Goal: Use online tool/utility: Utilize a website feature to perform a specific function

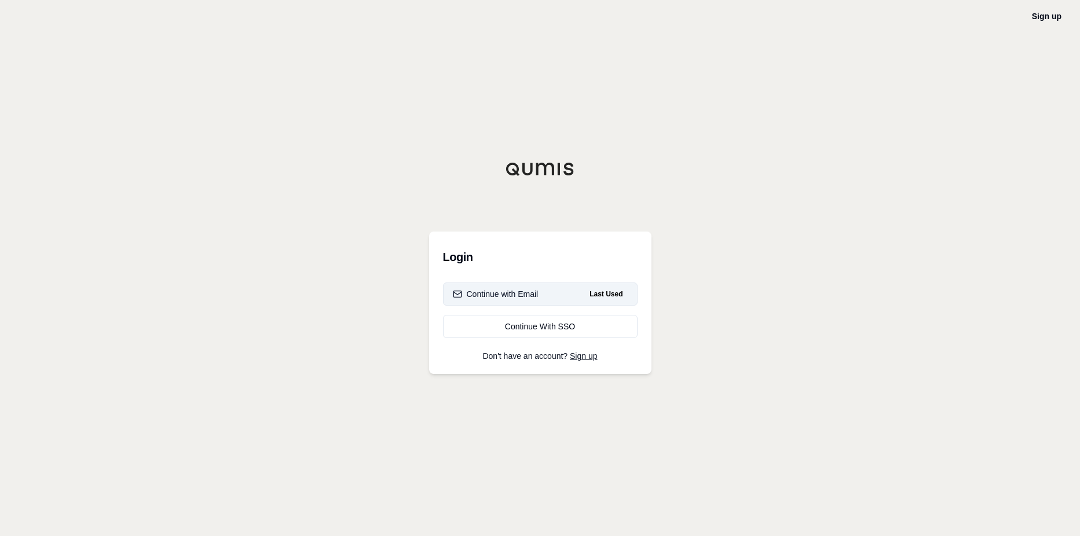
click at [526, 303] on button "Continue with Email Last Used" at bounding box center [540, 294] width 195 height 23
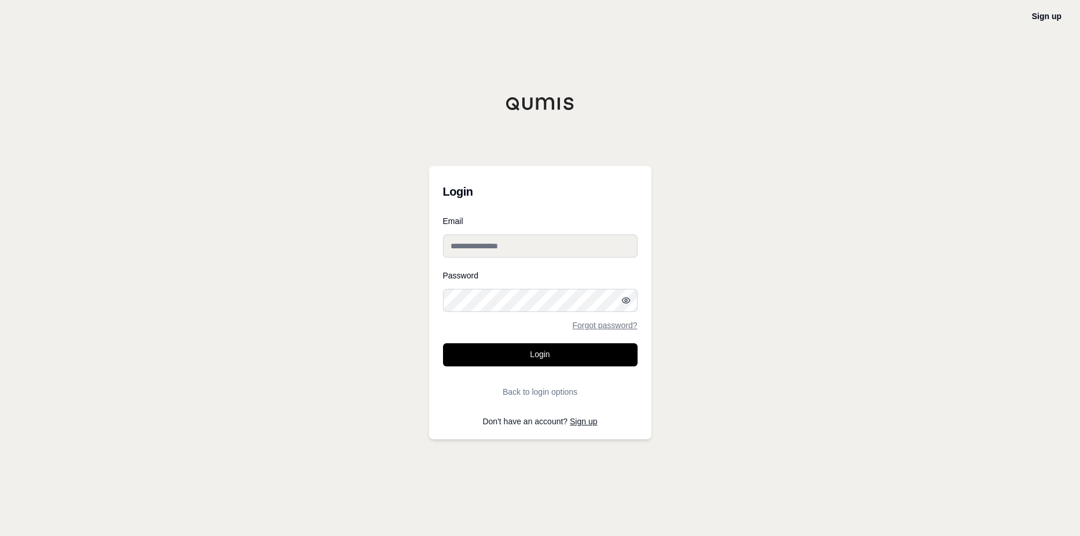
type input "**********"
click at [536, 355] on button "Login" at bounding box center [540, 354] width 195 height 23
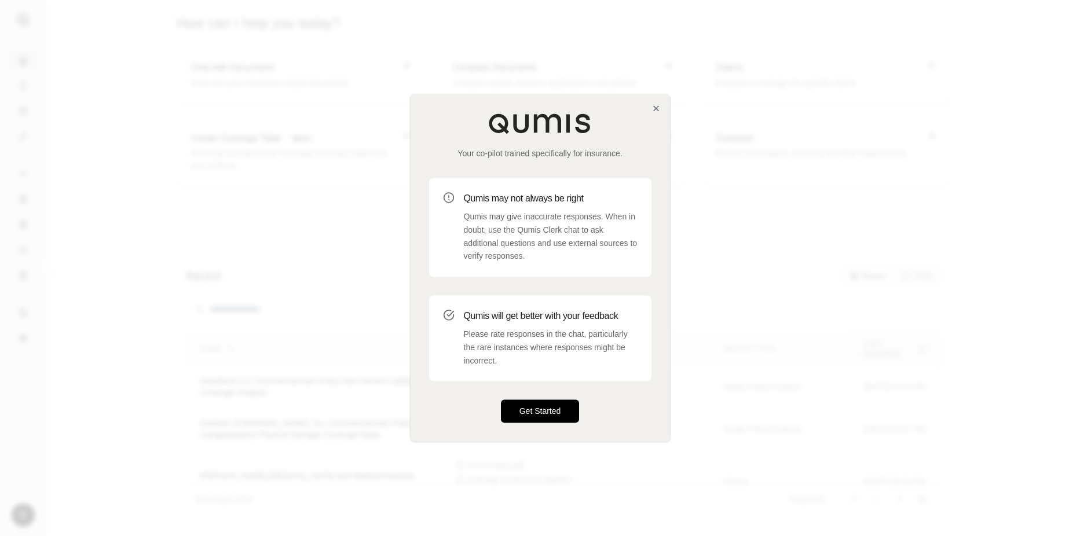
click at [533, 416] on button "Get Started" at bounding box center [540, 411] width 79 height 23
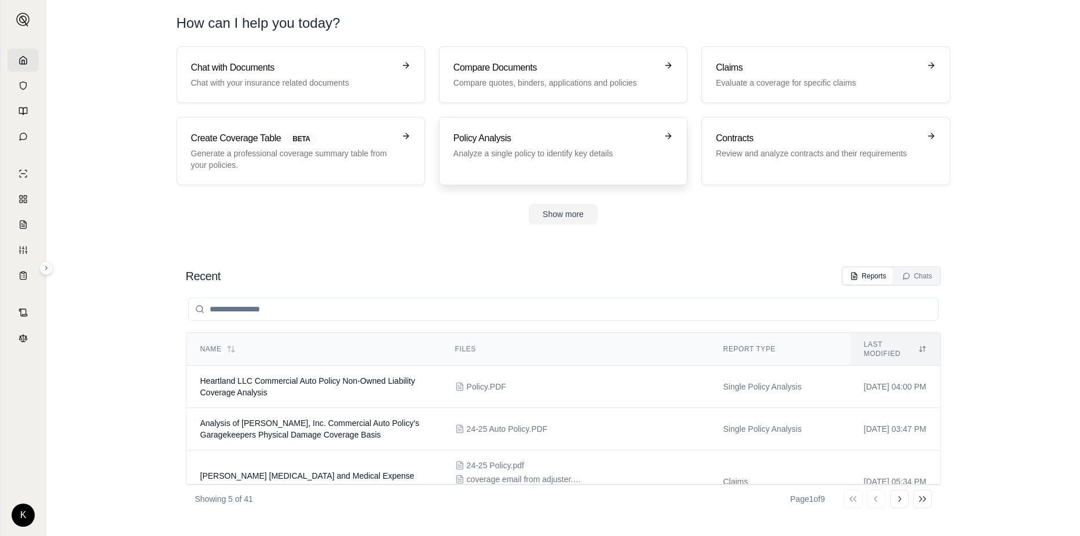
click at [525, 153] on p "Analyze a single policy to identify key details" at bounding box center [554, 154] width 203 height 12
click at [766, 80] on p "Evaluate a coverage for specific claims" at bounding box center [817, 83] width 203 height 12
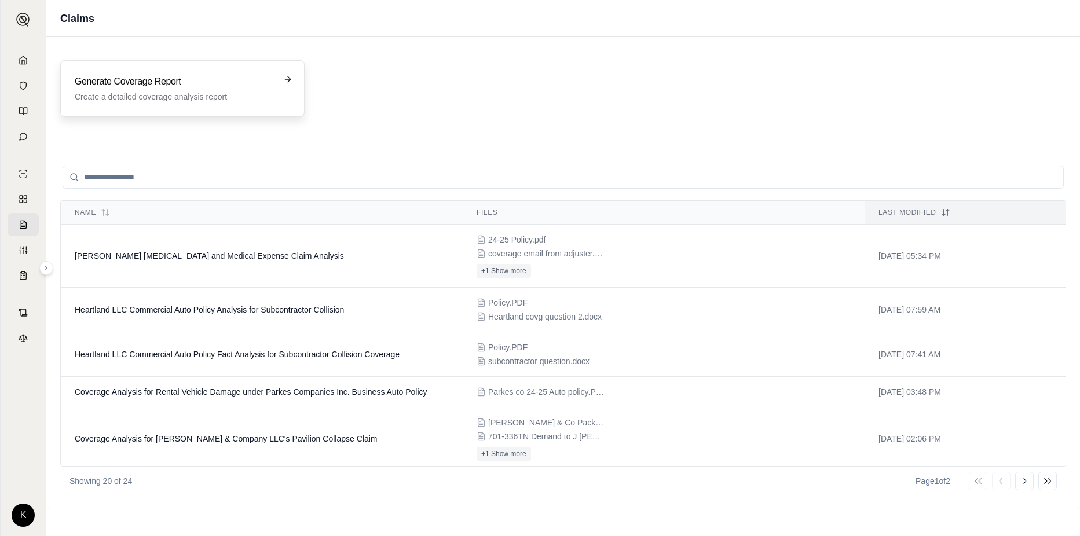
click at [179, 84] on h3 "Generate Coverage Report" at bounding box center [174, 82] width 199 height 14
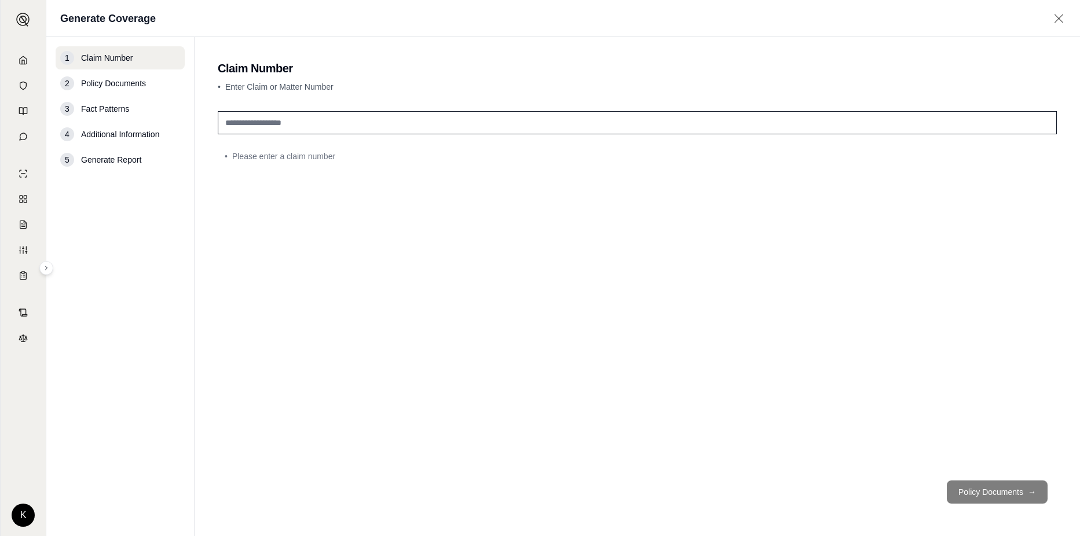
click at [350, 128] on input "text" at bounding box center [637, 122] width 839 height 23
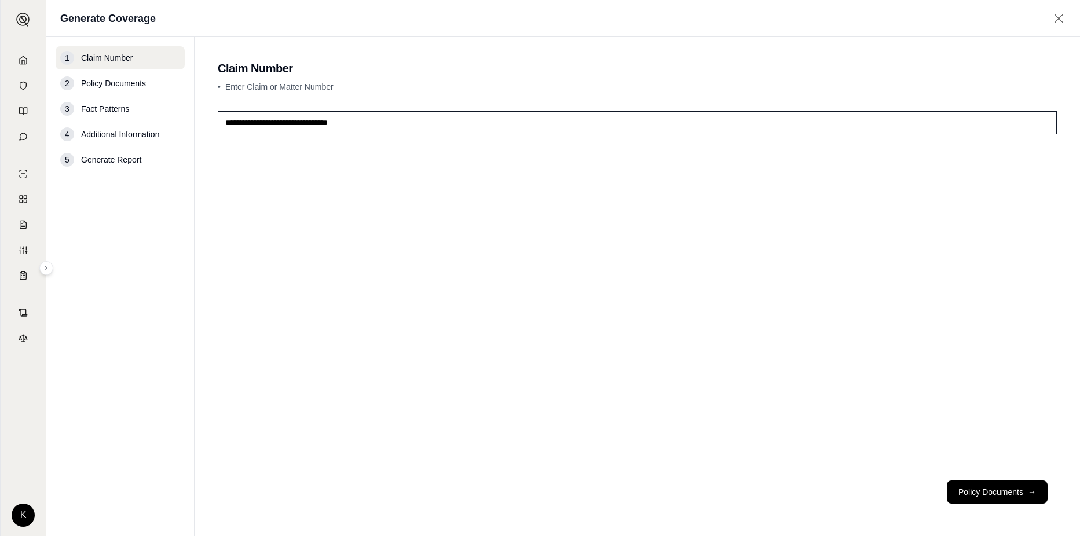
type input "**********"
click at [971, 490] on button "Policy Documents →" at bounding box center [997, 492] width 101 height 23
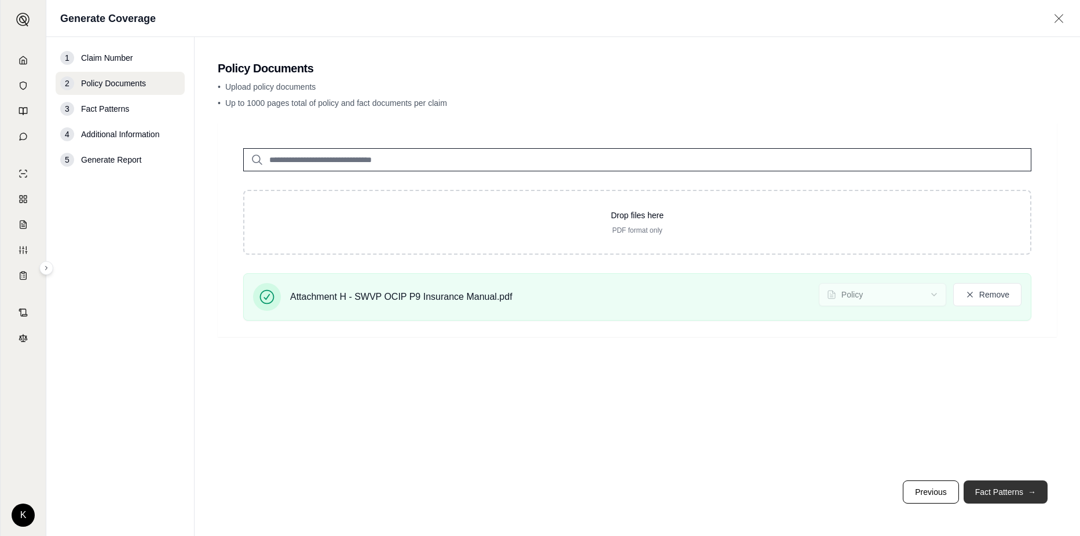
click at [995, 489] on button "Fact Patterns →" at bounding box center [1005, 492] width 84 height 23
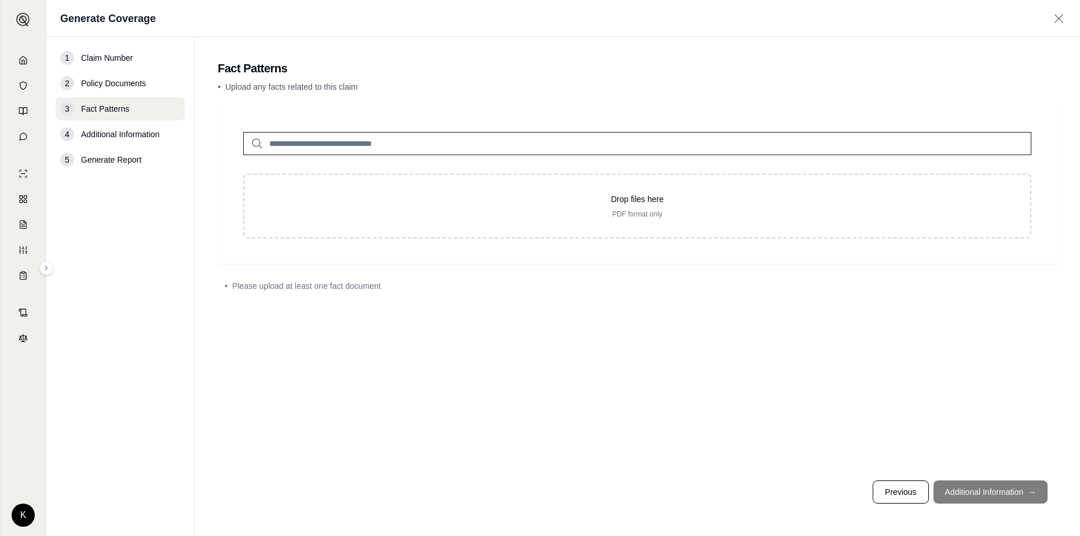
click at [957, 494] on footer "Previous Additional Information →" at bounding box center [637, 492] width 839 height 42
click at [948, 484] on footer "Previous Additional Information →" at bounding box center [637, 492] width 839 height 42
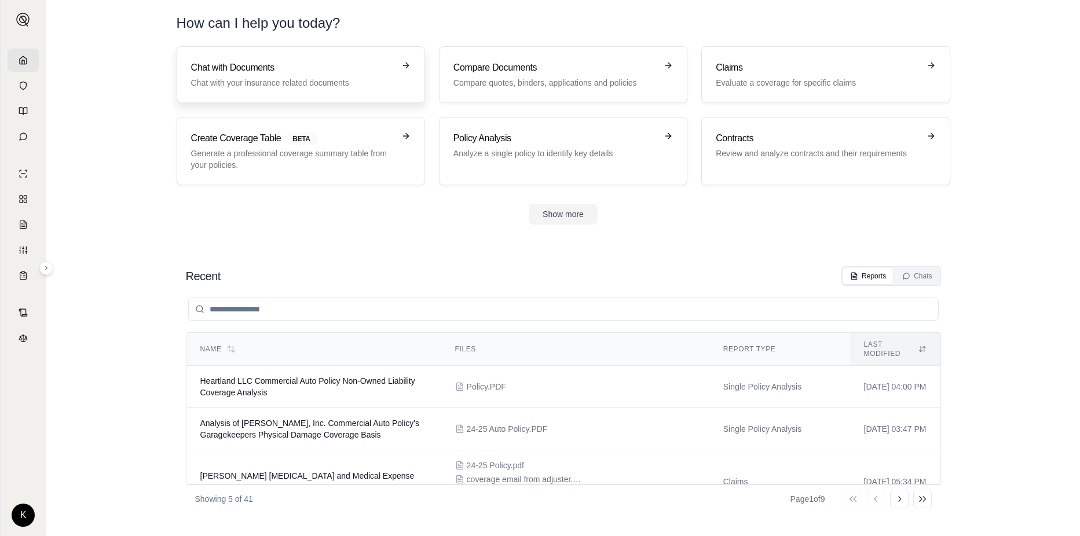
click at [285, 74] on h3 "Chat with Documents" at bounding box center [292, 68] width 203 height 14
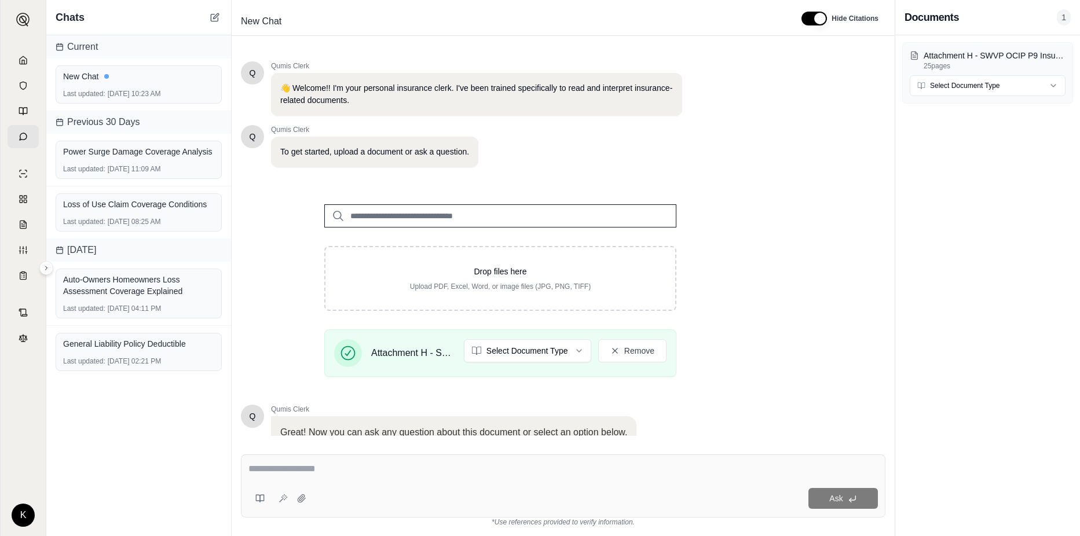
scroll to position [89, 0]
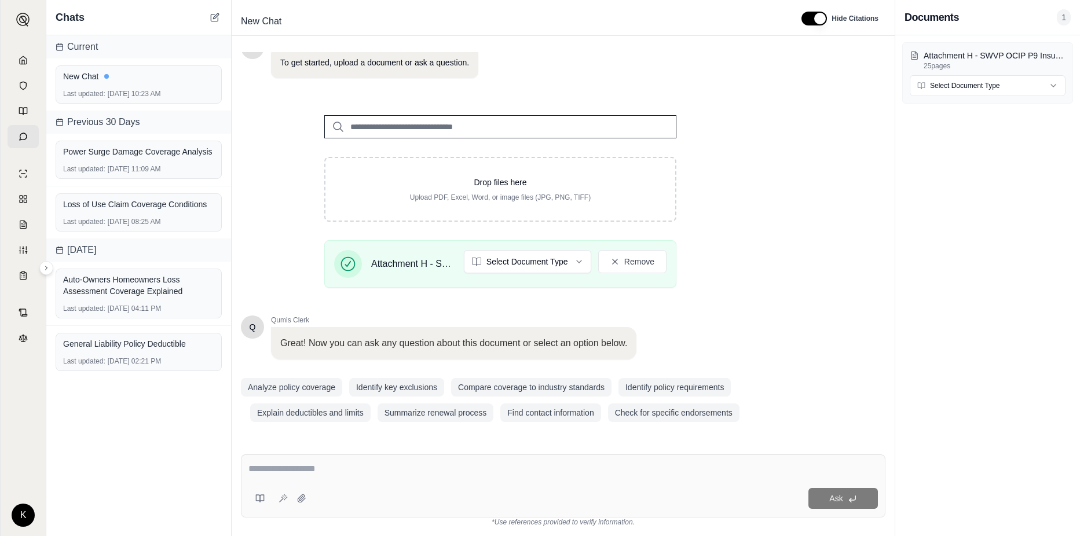
click at [350, 471] on textarea at bounding box center [562, 469] width 629 height 14
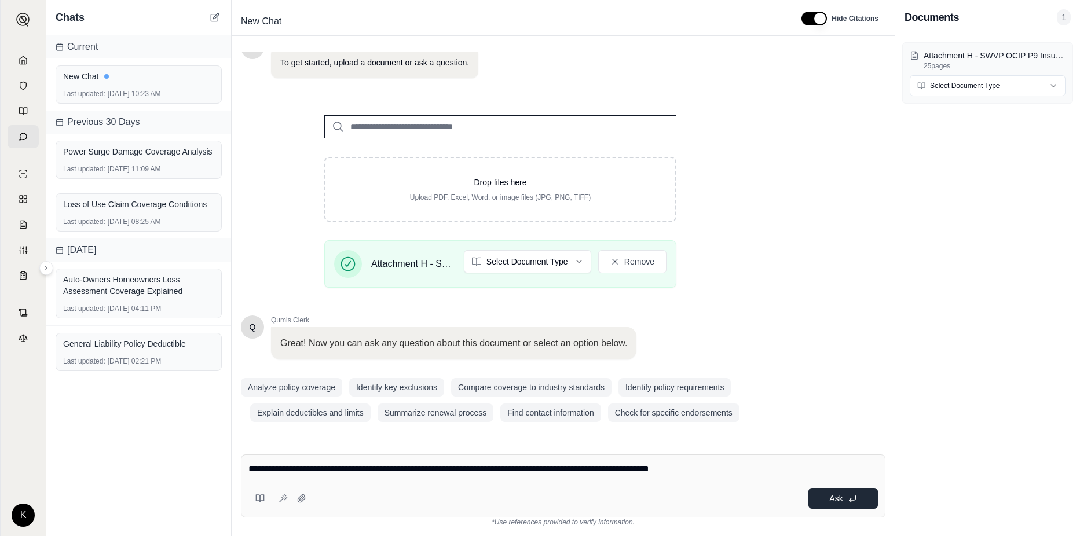
type textarea "**********"
click at [840, 501] on span "Ask" at bounding box center [835, 498] width 13 height 9
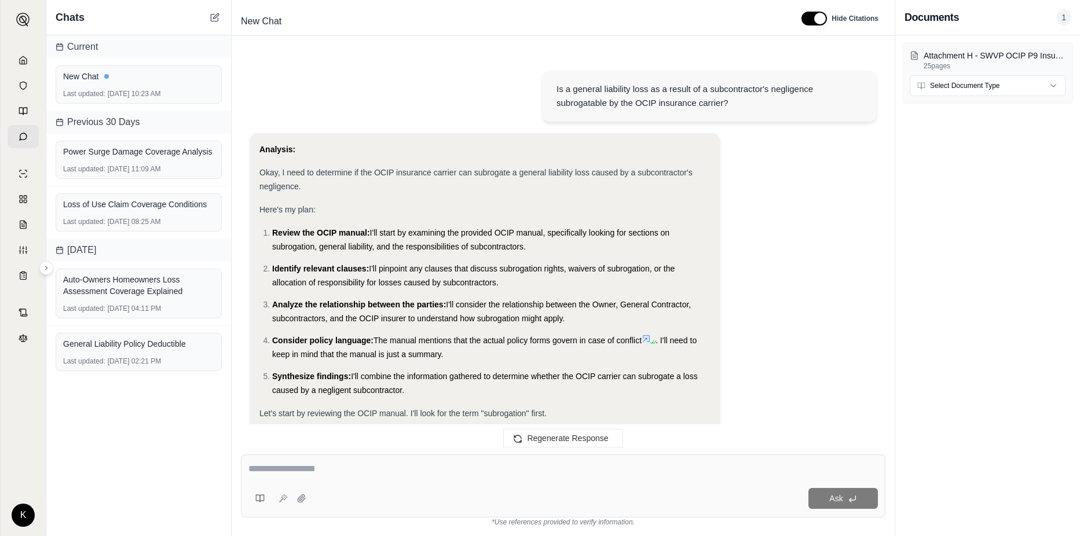
scroll to position [611, 0]
